Goal: Task Accomplishment & Management: Complete application form

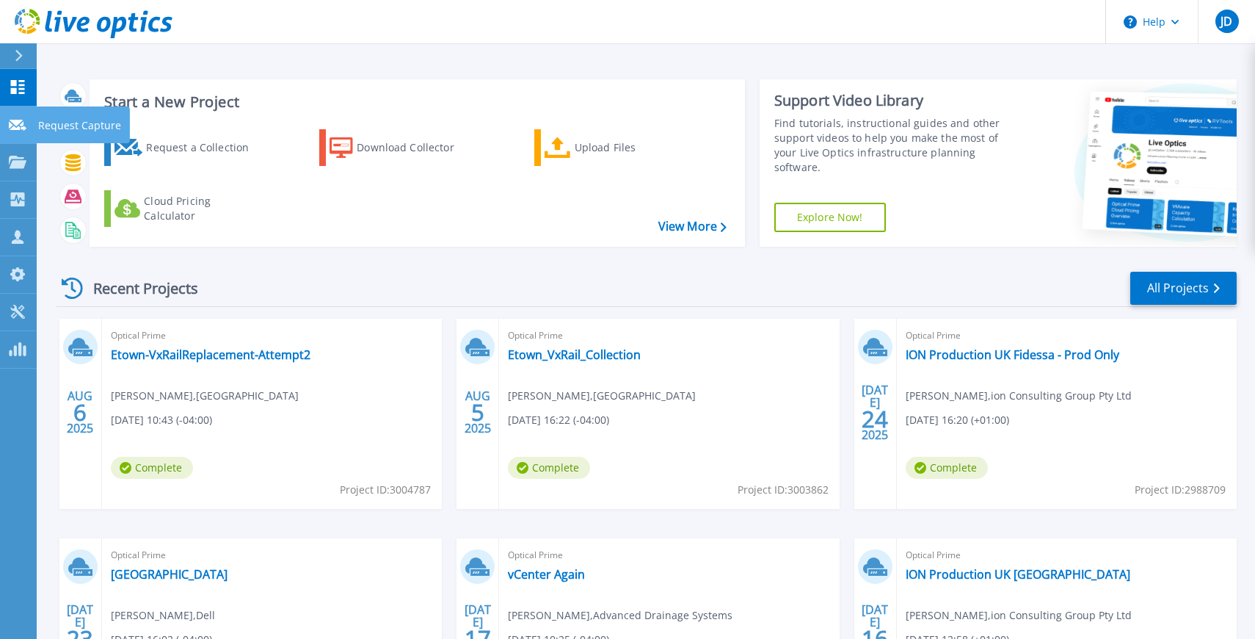
click at [10, 123] on icon at bounding box center [18, 125] width 18 height 11
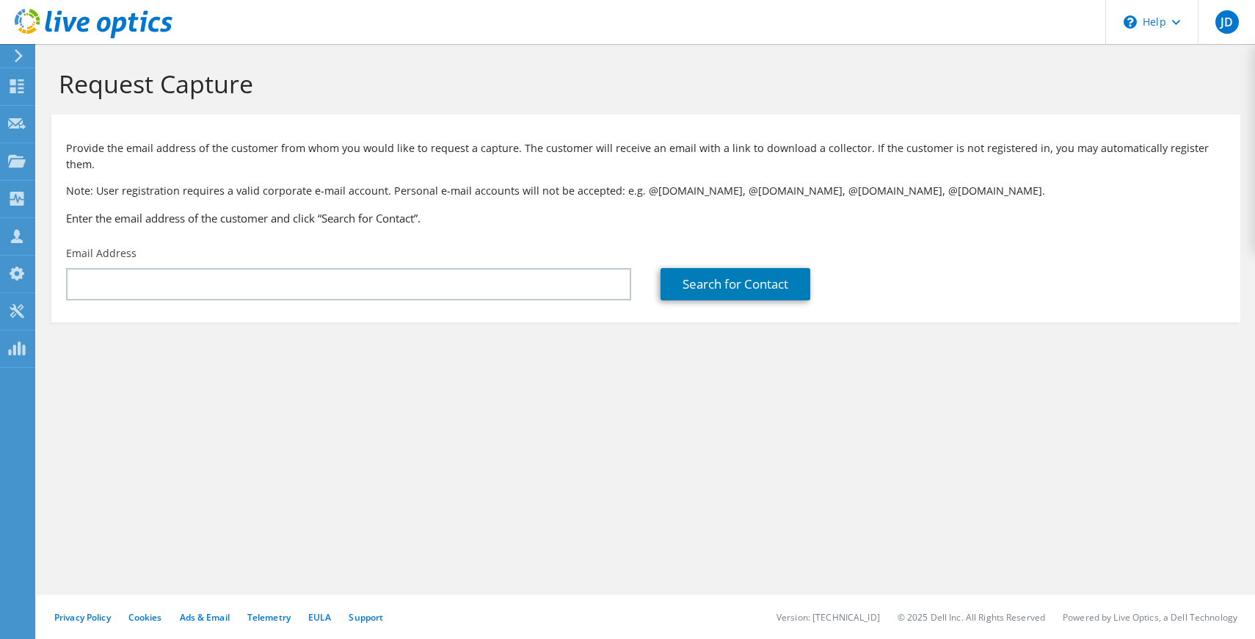
click at [79, 126] on div "Provide the email address of the customer from whom you would like to request a…" at bounding box center [645, 180] width 1189 height 117
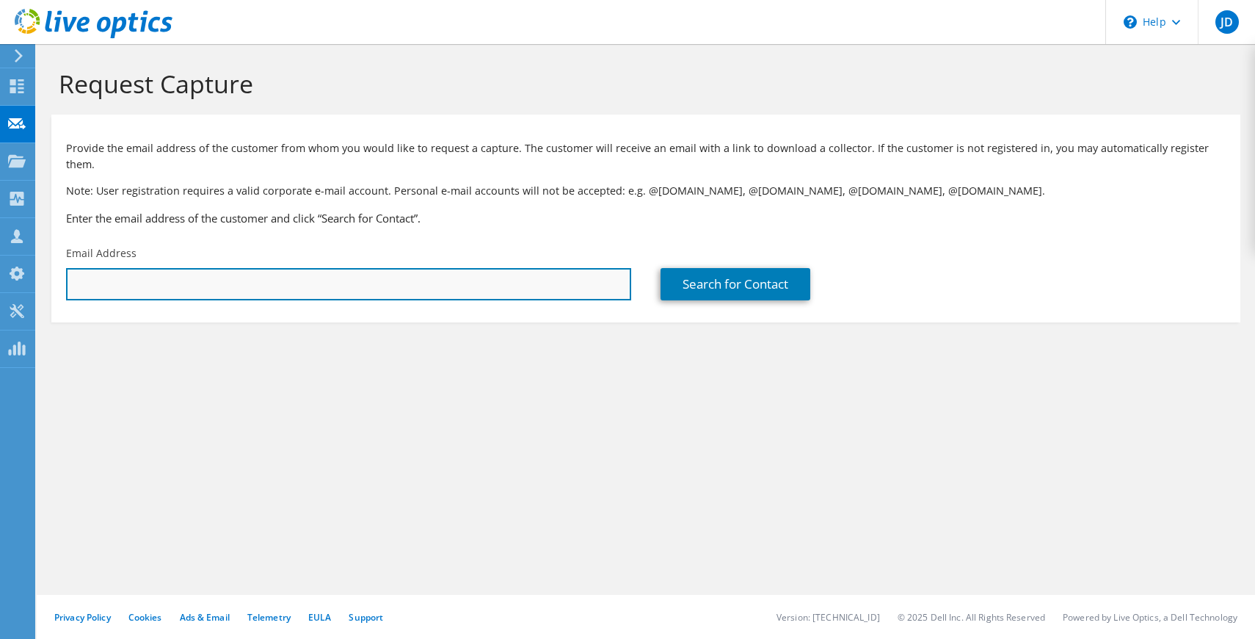
click at [156, 268] on input "text" at bounding box center [348, 284] width 565 height 32
paste input "David.Waters@iongroup.com"
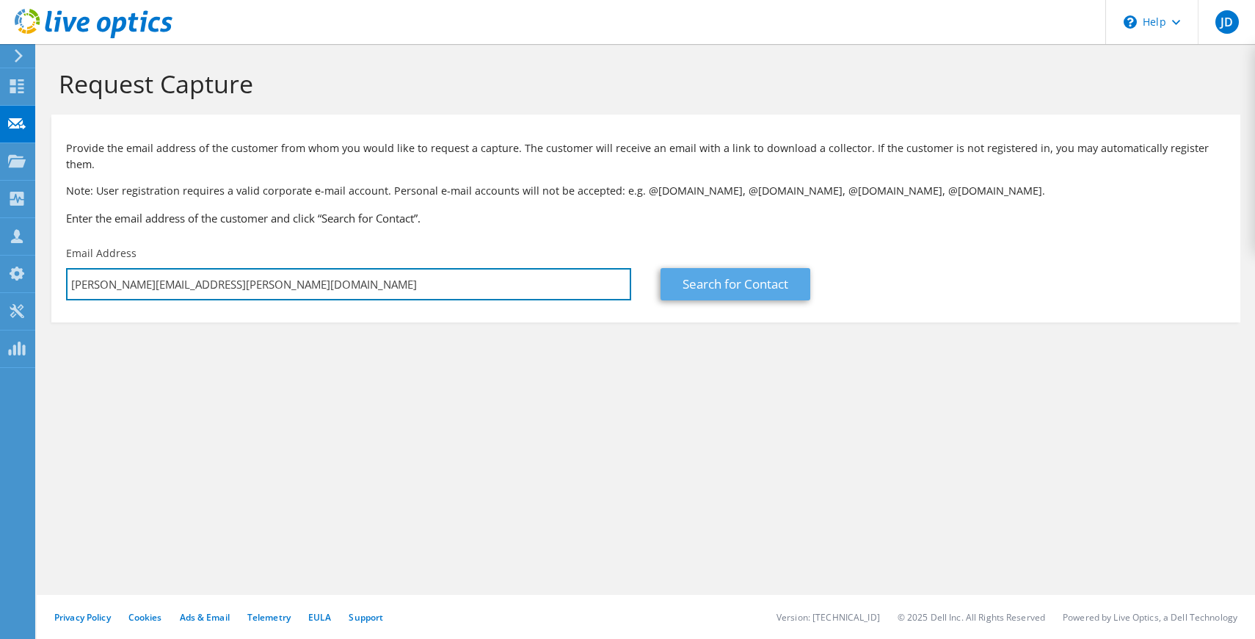
type input "David.Waters@iongroup.com"
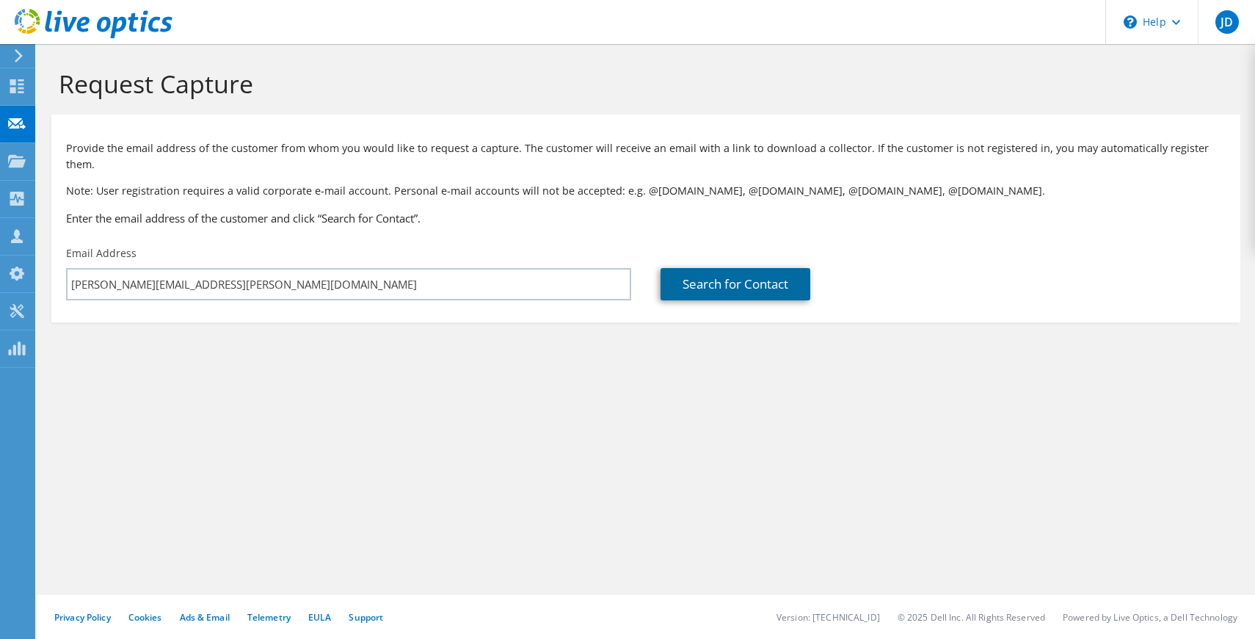
click at [722, 268] on link "Search for Contact" at bounding box center [736, 284] width 150 height 32
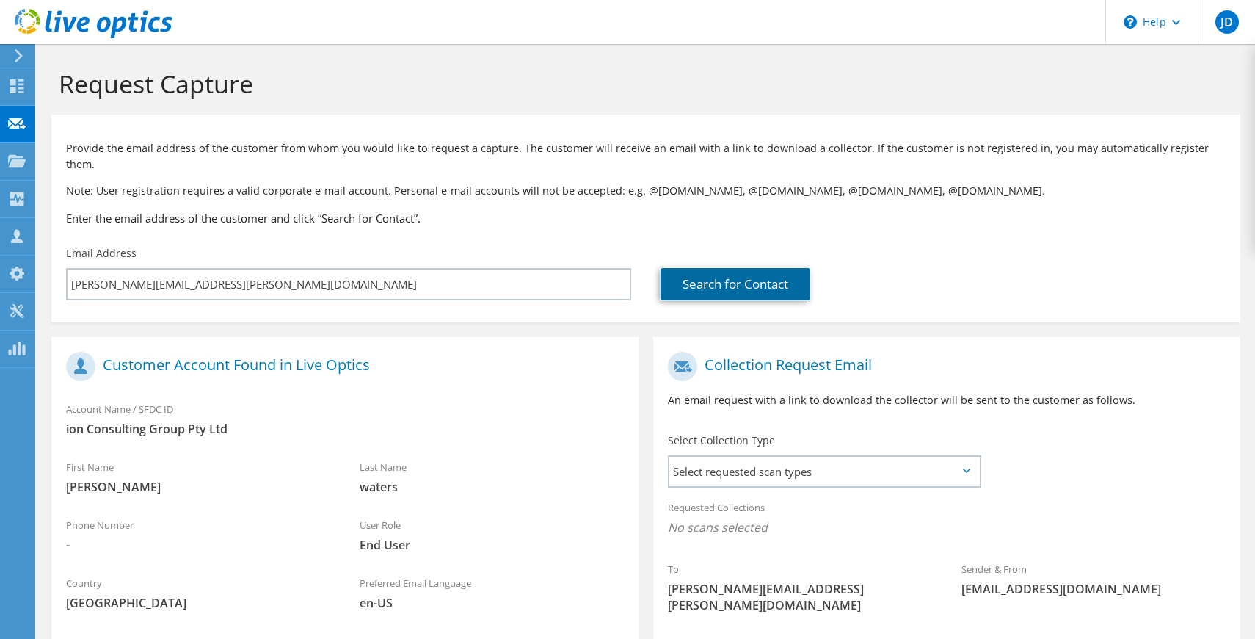
scroll to position [165, 0]
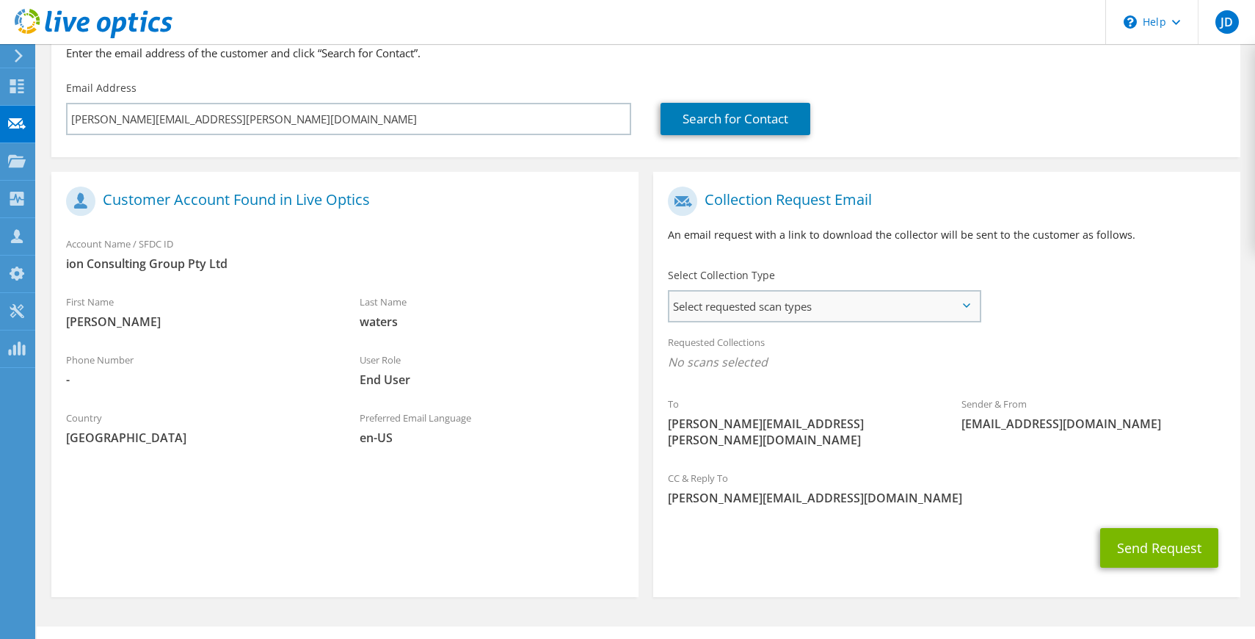
click at [761, 291] on span "Select requested scan types" at bounding box center [825, 305] width 310 height 29
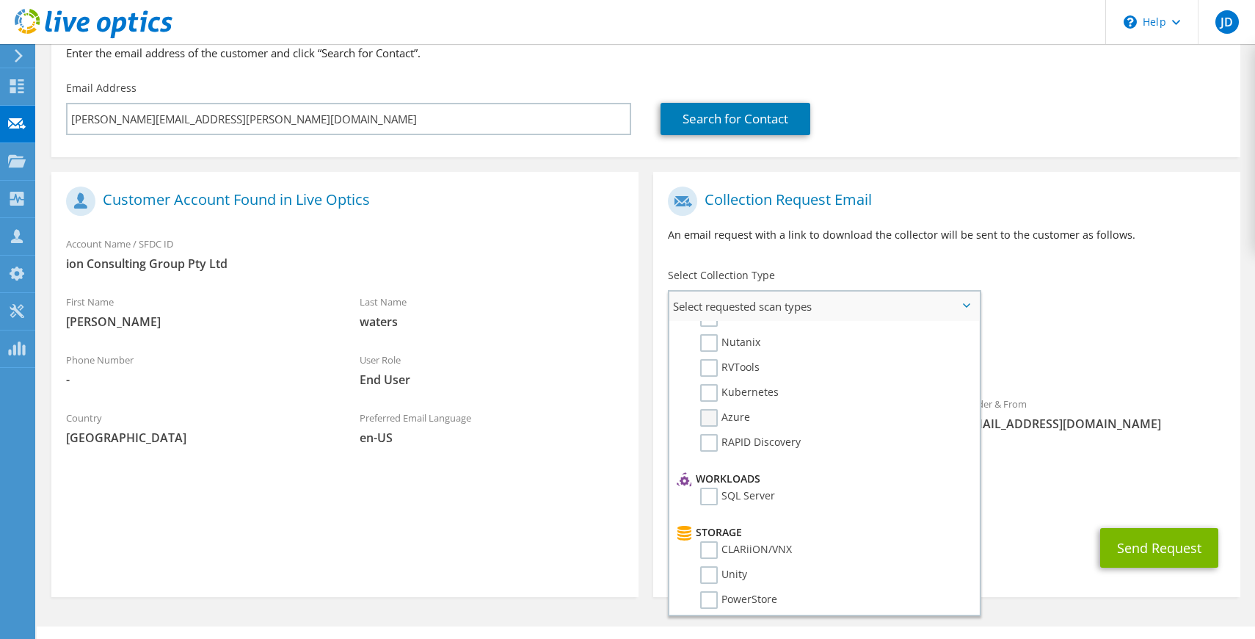
scroll to position [132, 0]
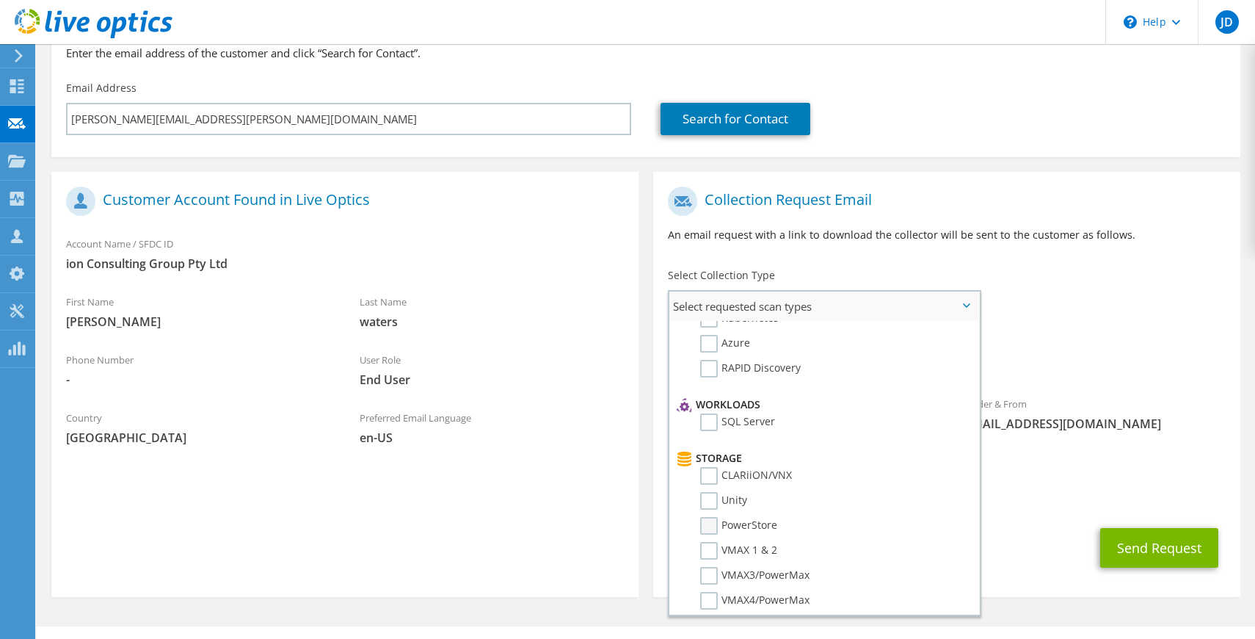
click at [714, 517] on label "PowerStore" at bounding box center [738, 526] width 77 height 18
click at [0, 0] on input "PowerStore" at bounding box center [0, 0] width 0 height 0
click at [1226, 393] on div "Sender & From liveoptics@liveoptics.com" at bounding box center [1094, 418] width 294 height 51
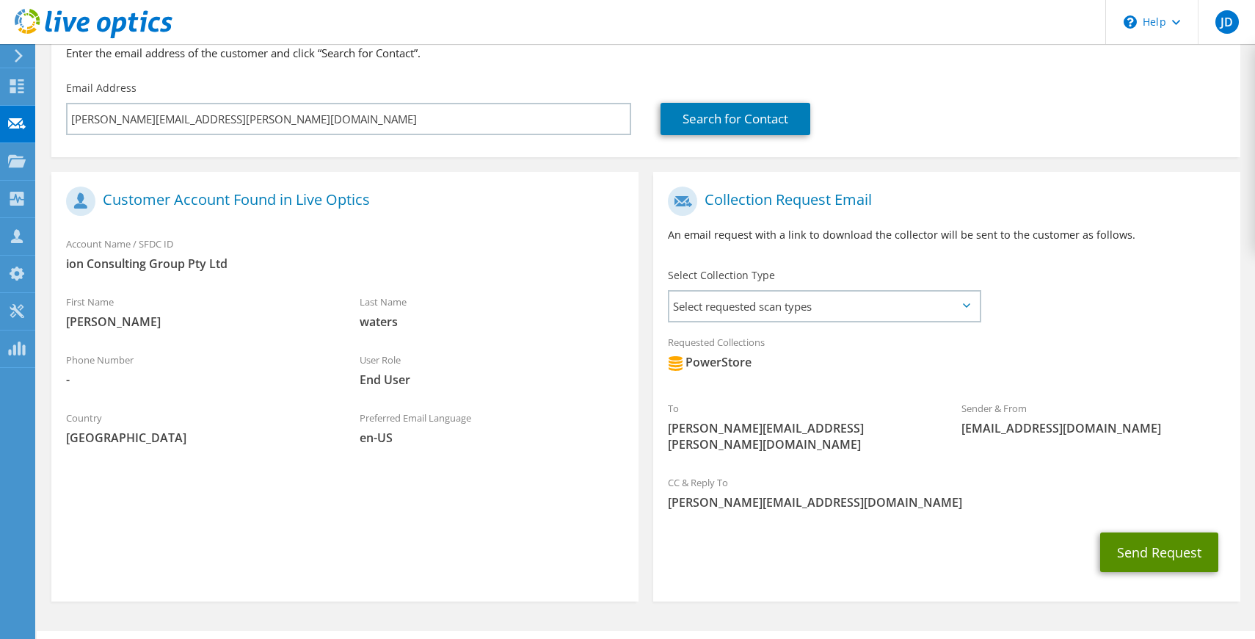
click at [1155, 532] on button "Send Request" at bounding box center [1160, 552] width 118 height 40
